Goal: Information Seeking & Learning: Find specific fact

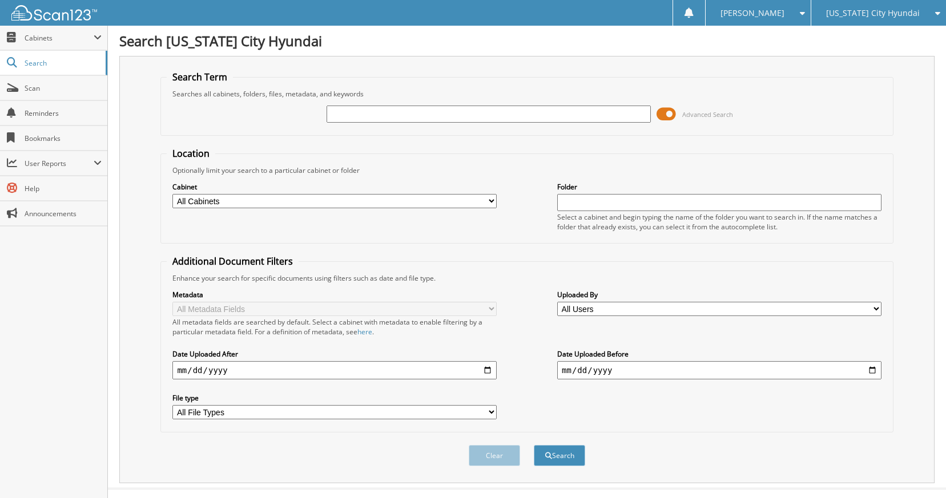
click at [409, 114] on input "text" at bounding box center [488, 114] width 324 height 17
type input "6021189"
click at [534, 445] on button "Search" at bounding box center [559, 455] width 51 height 21
drag, startPoint x: 373, startPoint y: 112, endPoint x: 265, endPoint y: 110, distance: 107.3
click at [265, 110] on div "6021189 Advanced Search" at bounding box center [527, 114] width 720 height 31
